Goal: Information Seeking & Learning: Learn about a topic

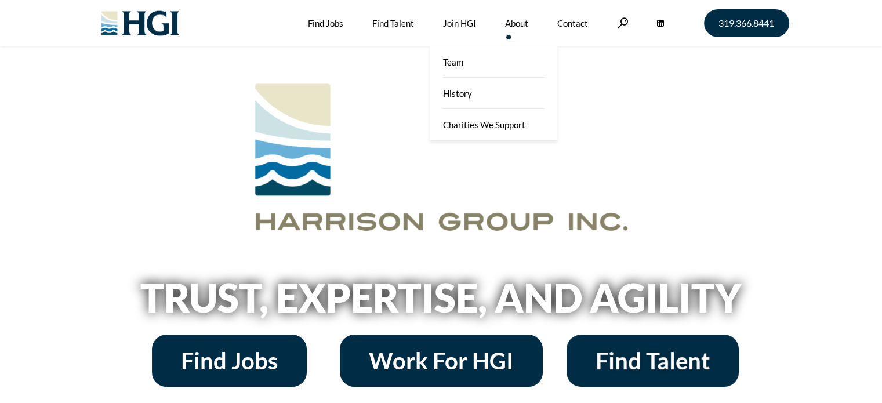
click at [517, 27] on link "About" at bounding box center [516, 23] width 23 height 46
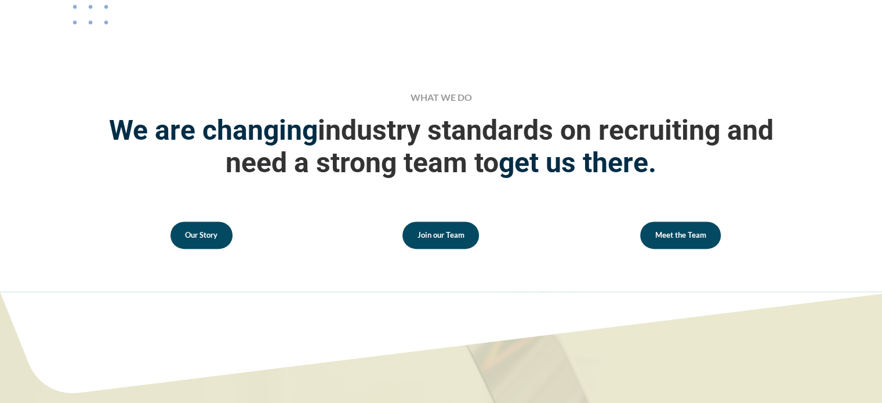
scroll to position [1624, 0]
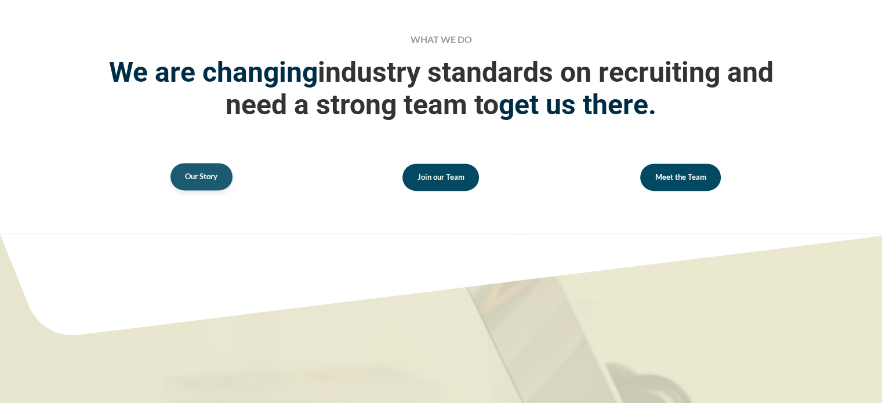
click at [199, 179] on span "Our Story" at bounding box center [201, 177] width 32 height 8
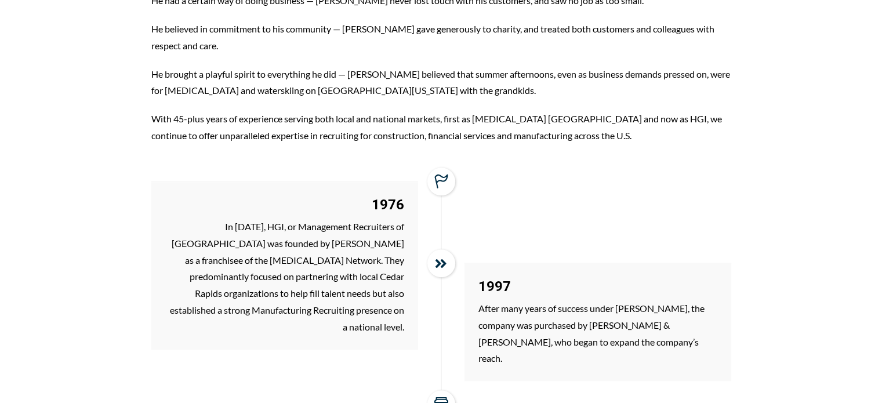
scroll to position [812, 0]
